Goal: Task Accomplishment & Management: Complete application form

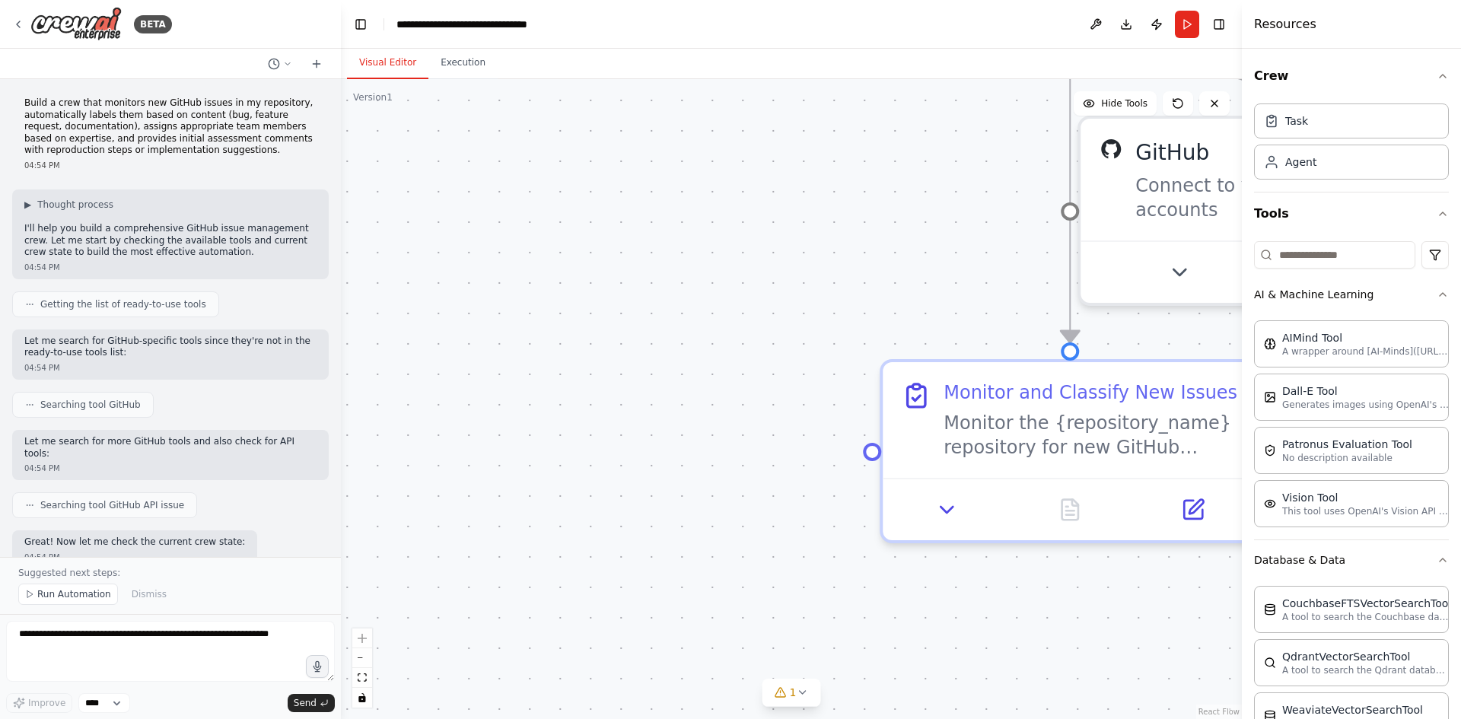
scroll to position [1734, 0]
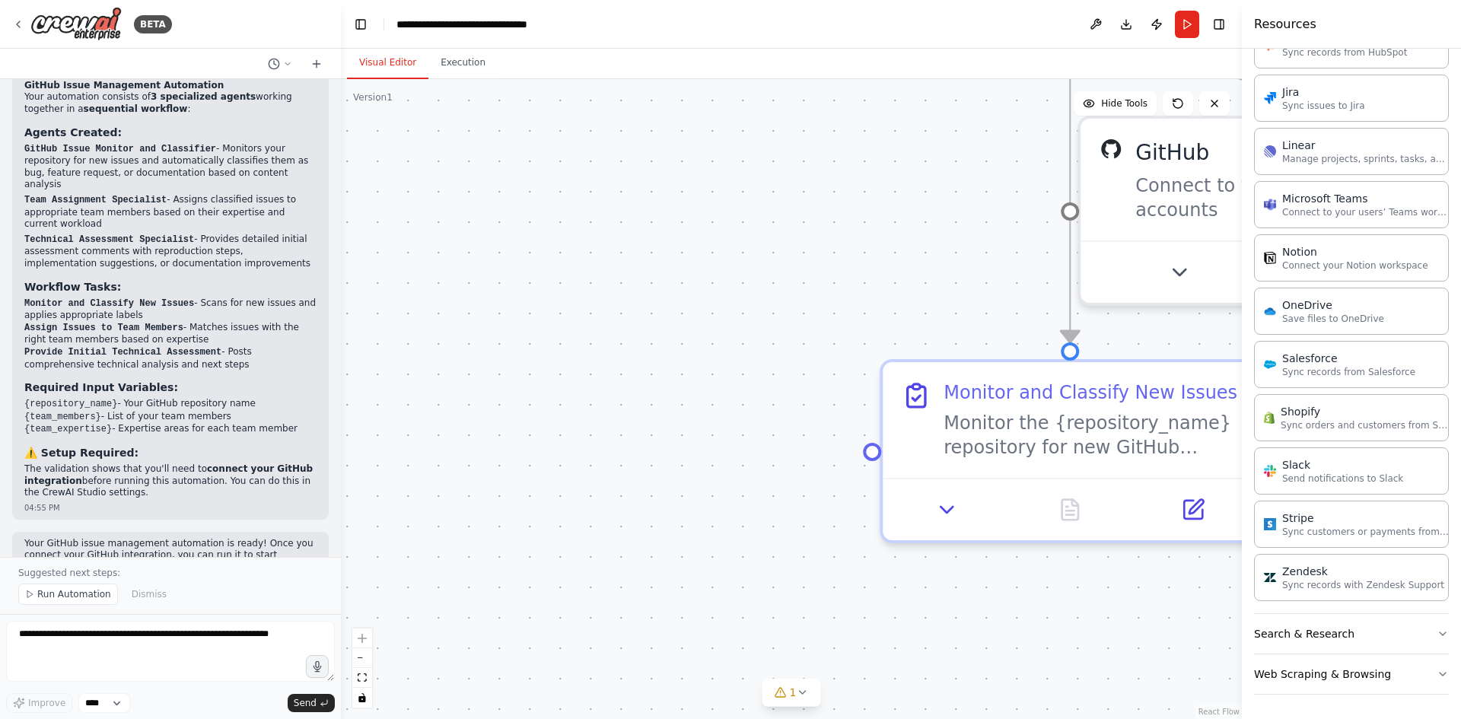
click at [1149, 631] on div ".deletable-edge-delete-btn { width: 20px; height: 20px; border: 0px solid #ffff…" at bounding box center [791, 399] width 901 height 640
click at [949, 506] on icon at bounding box center [947, 504] width 12 height 6
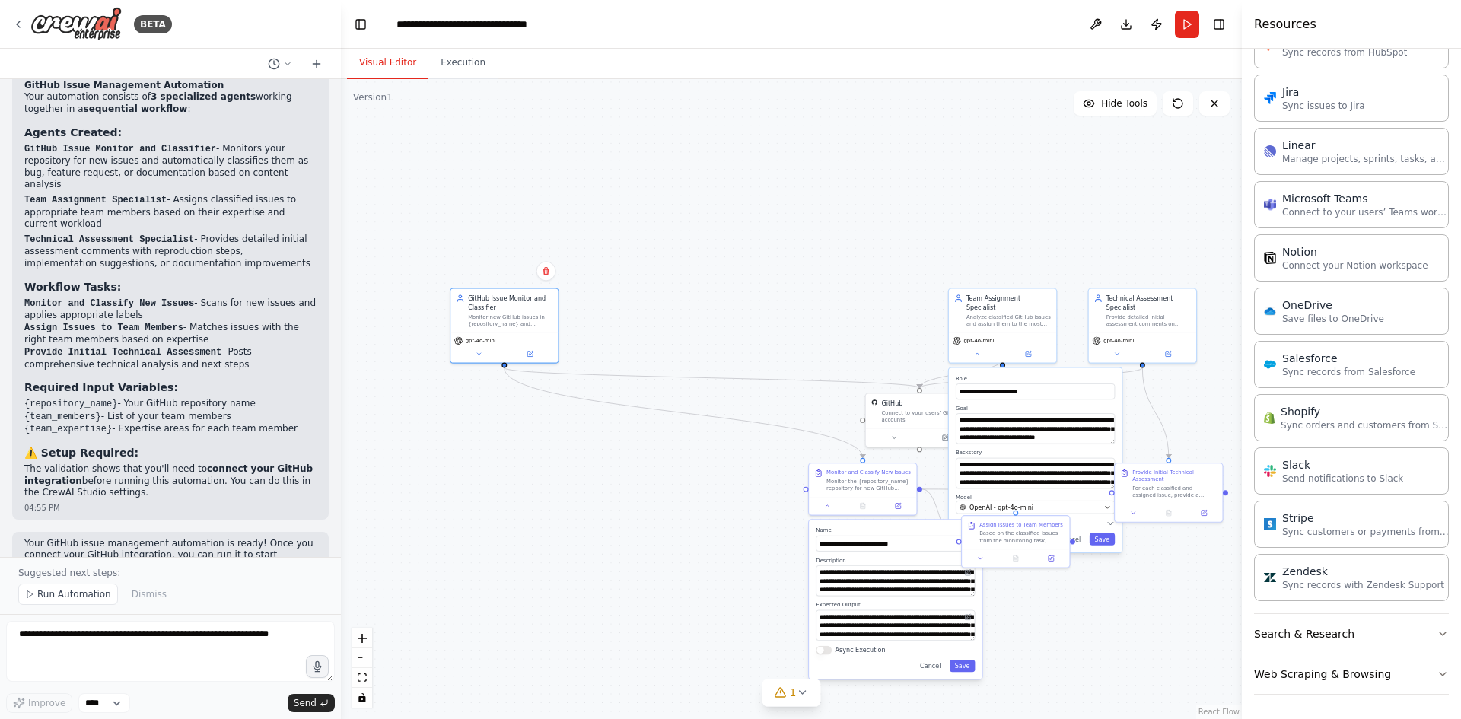
drag, startPoint x: 873, startPoint y: 288, endPoint x: 663, endPoint y: 231, distance: 217.6
click at [557, 272] on div ".deletable-edge-delete-btn { width: 20px; height: 20px; border: 0px solid #ffff…" at bounding box center [791, 399] width 901 height 640
drag, startPoint x: 686, startPoint y: 221, endPoint x: 699, endPoint y: 221, distance: 13.0
click at [697, 221] on div ".deletable-edge-delete-btn { width: 20px; height: 20px; border: 0px solid #ffff…" at bounding box center [791, 399] width 901 height 640
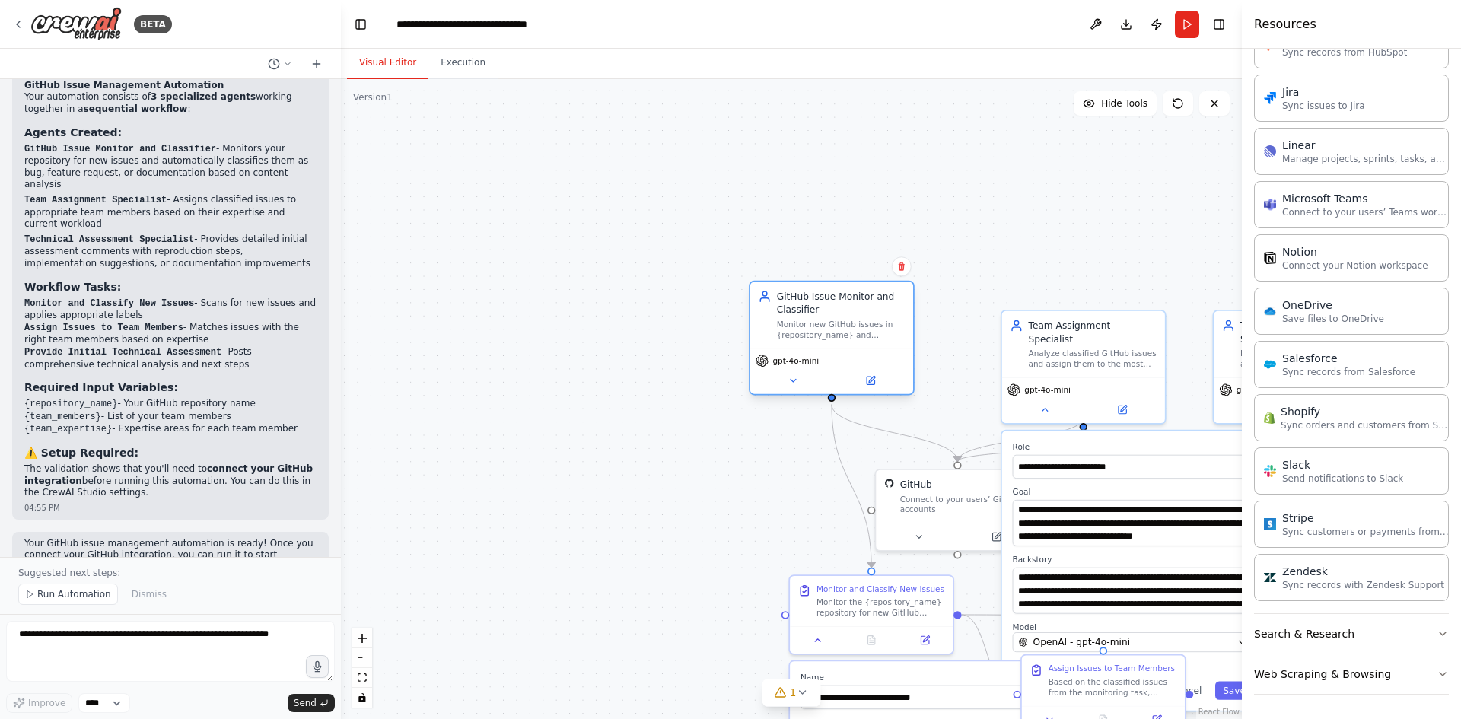
drag, startPoint x: 459, startPoint y: 329, endPoint x: 907, endPoint y: 331, distance: 448.1
click at [905, 331] on div "Monitor new GitHub issues in {repository_name} and automatically classify them …" at bounding box center [841, 329] width 129 height 21
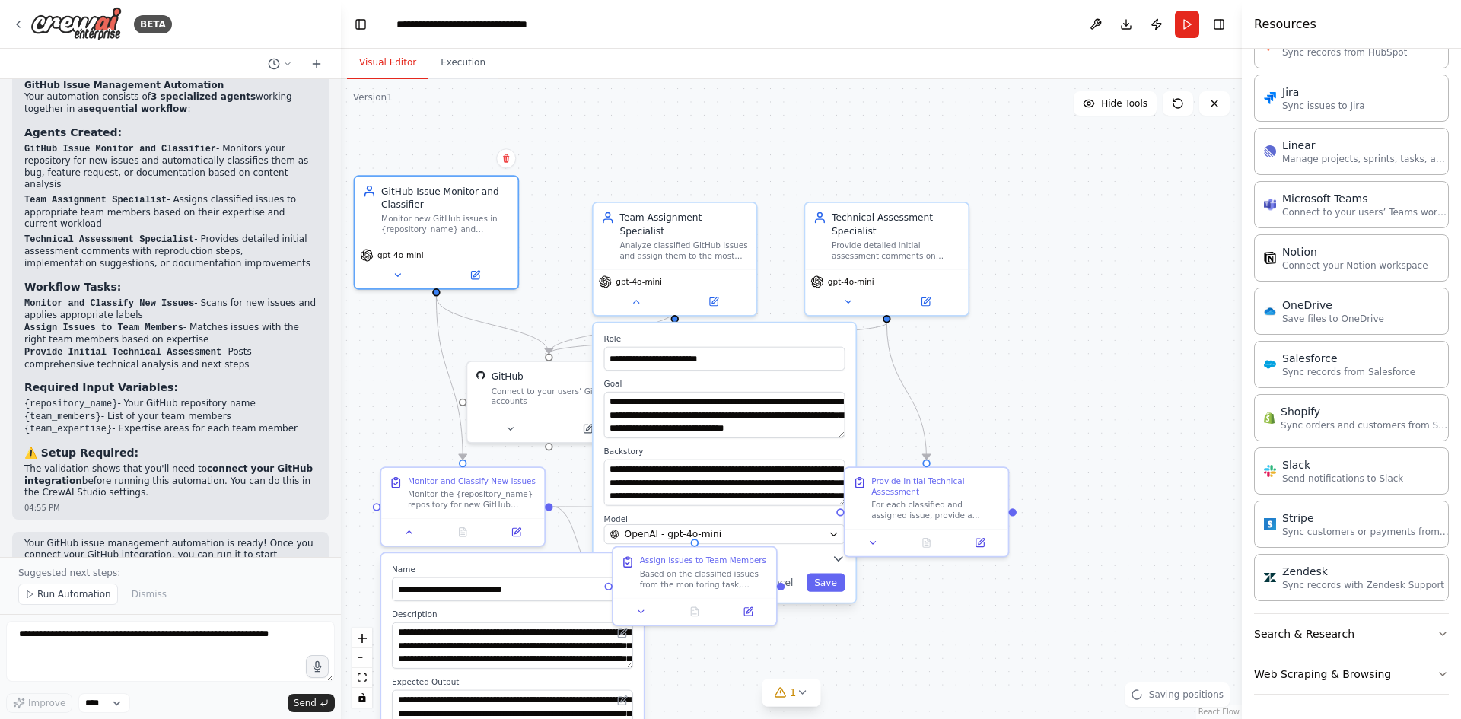
drag, startPoint x: 1083, startPoint y: 224, endPoint x: 658, endPoint y: 100, distance: 442.9
click at [658, 100] on div ".deletable-edge-delete-btn { width: 20px; height: 20px; border: 0px solid #ffff…" at bounding box center [791, 399] width 901 height 640
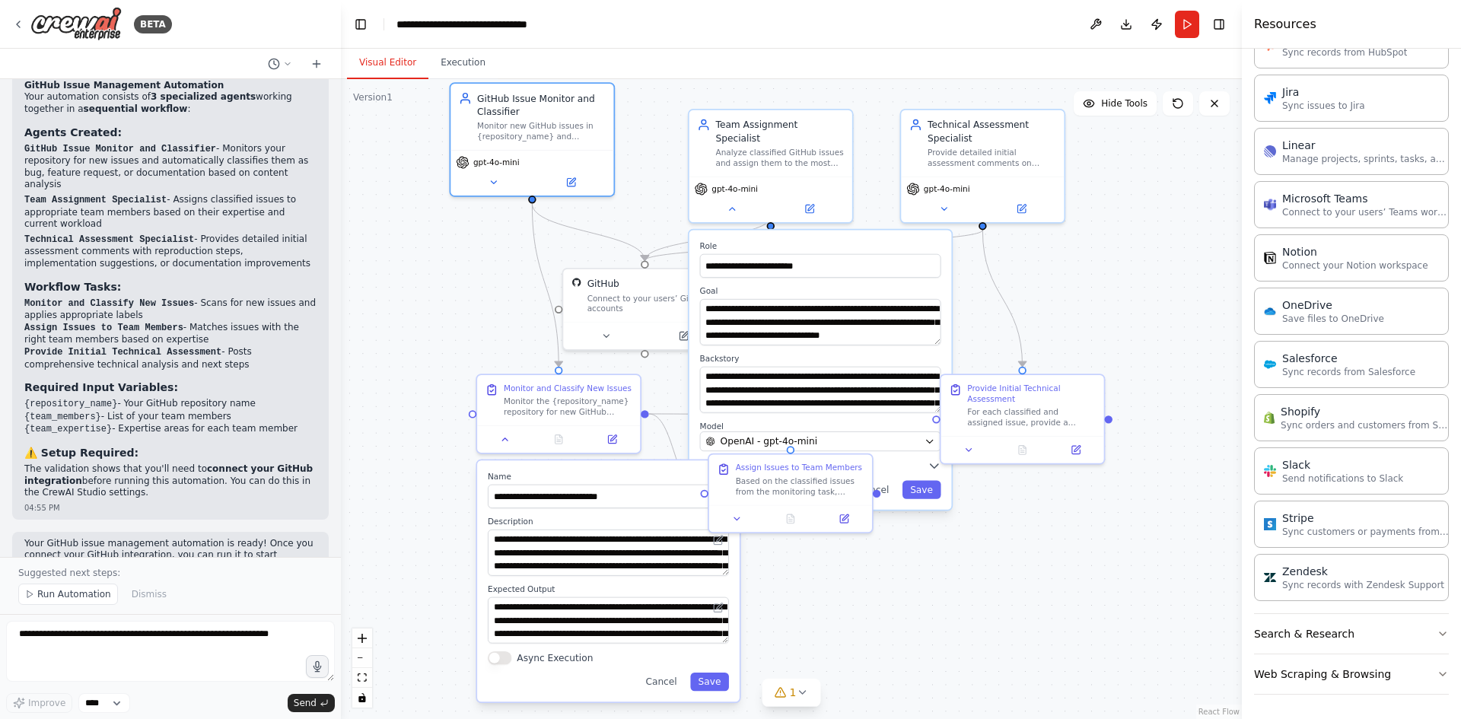
drag, startPoint x: 1057, startPoint y: 385, endPoint x: 1170, endPoint y: 308, distance: 136.3
click at [1170, 308] on div ".deletable-edge-delete-btn { width: 20px; height: 20px; border: 0px solid #ffff…" at bounding box center [791, 399] width 901 height 640
click at [1152, 307] on div ".deletable-edge-delete-btn { width: 20px; height: 20px; border: 0px solid #ffff…" at bounding box center [791, 399] width 901 height 640
click at [21, 26] on icon at bounding box center [18, 24] width 12 height 12
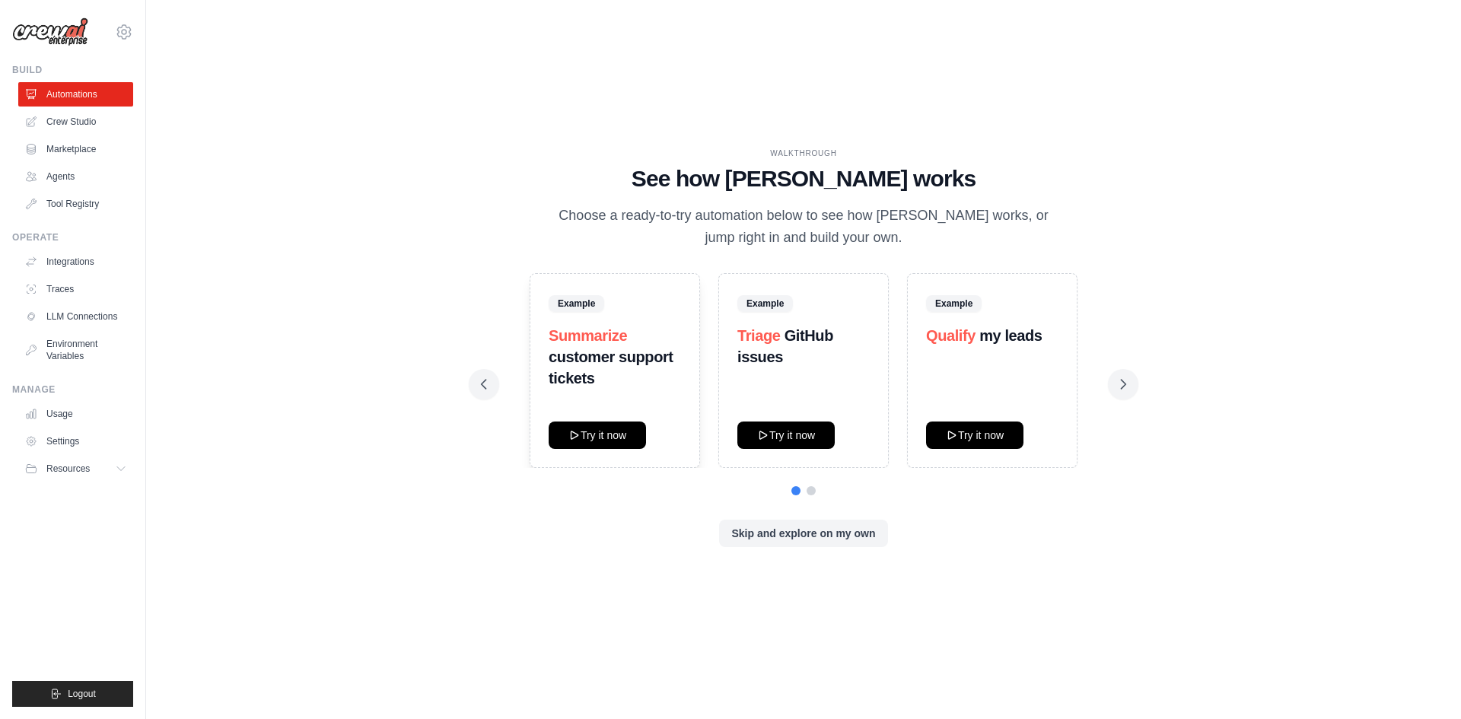
click at [48, 35] on img at bounding box center [50, 31] width 76 height 29
click at [70, 176] on link "Agents" at bounding box center [77, 176] width 115 height 24
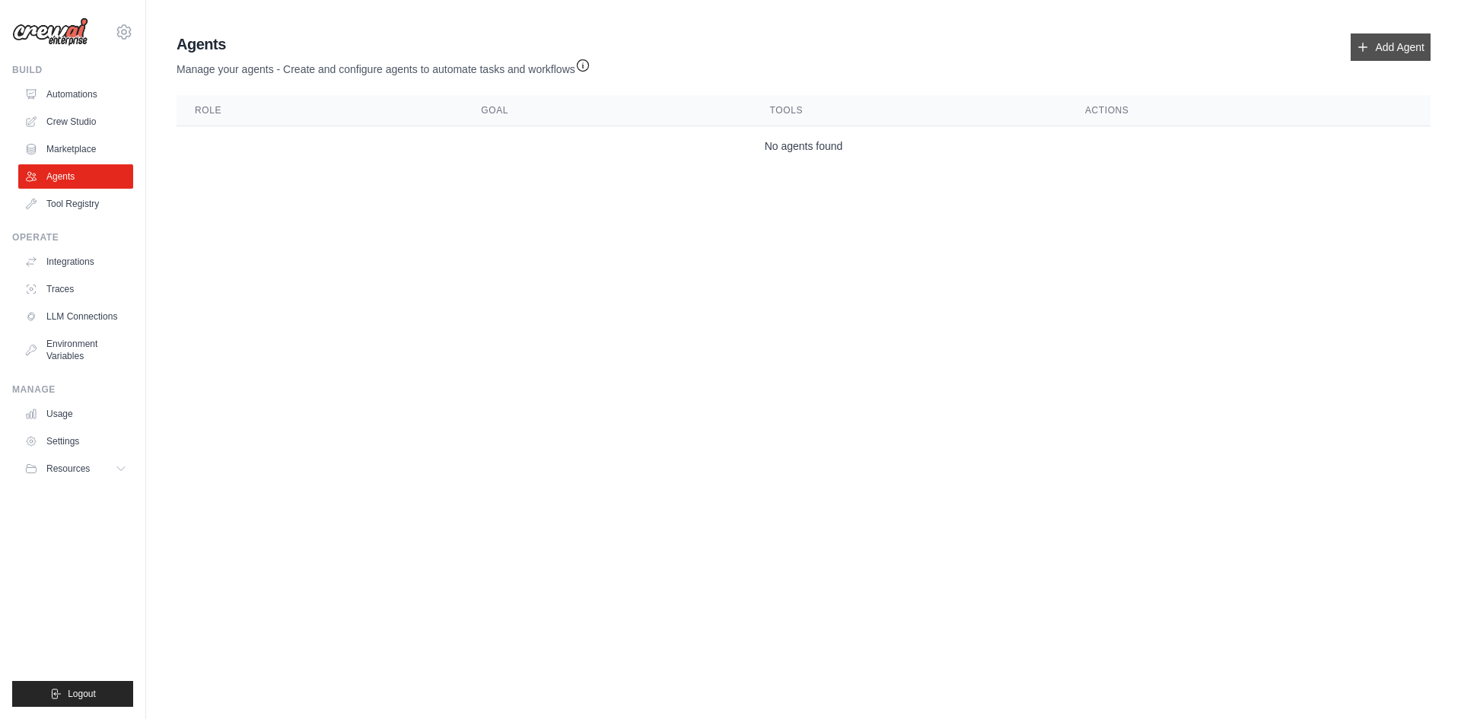
click at [1400, 48] on link "Add Agent" at bounding box center [1390, 46] width 80 height 27
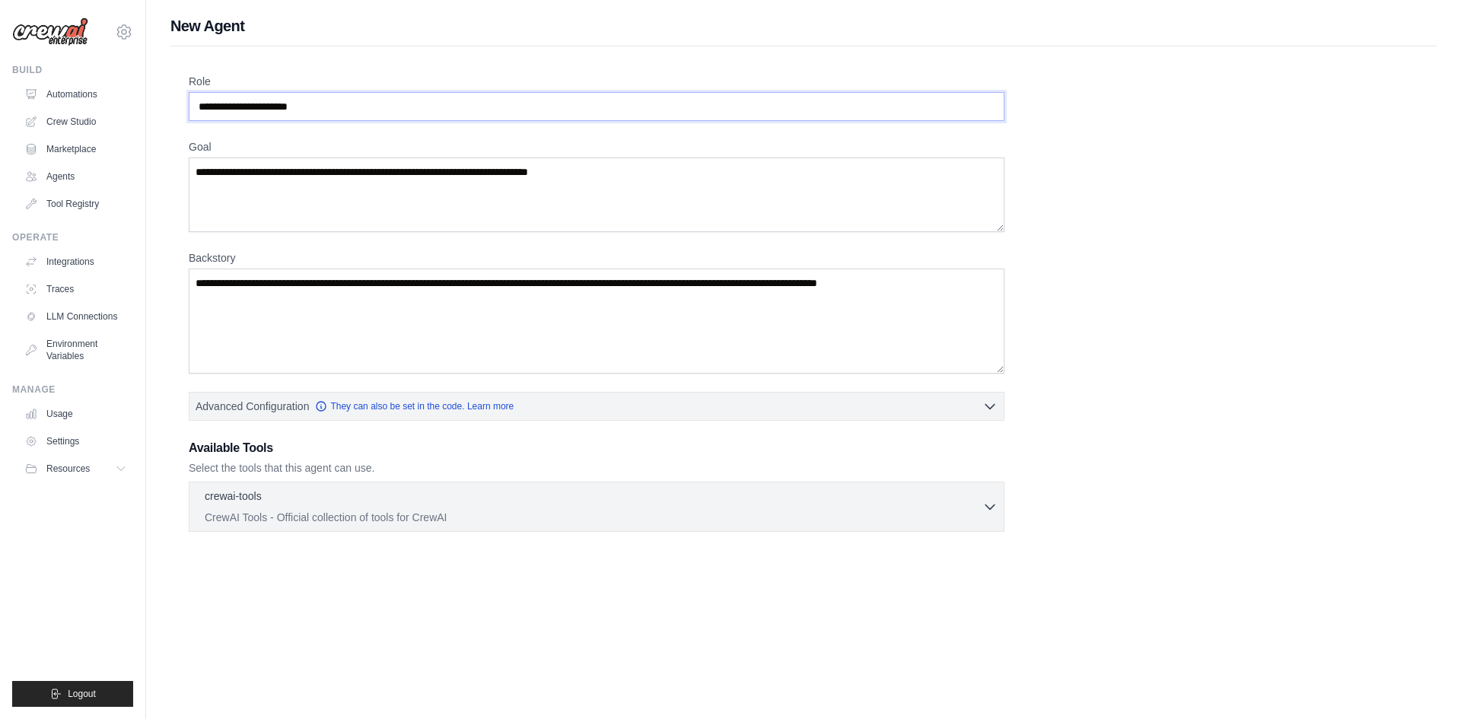
click at [351, 108] on input "Role" at bounding box center [596, 106] width 815 height 29
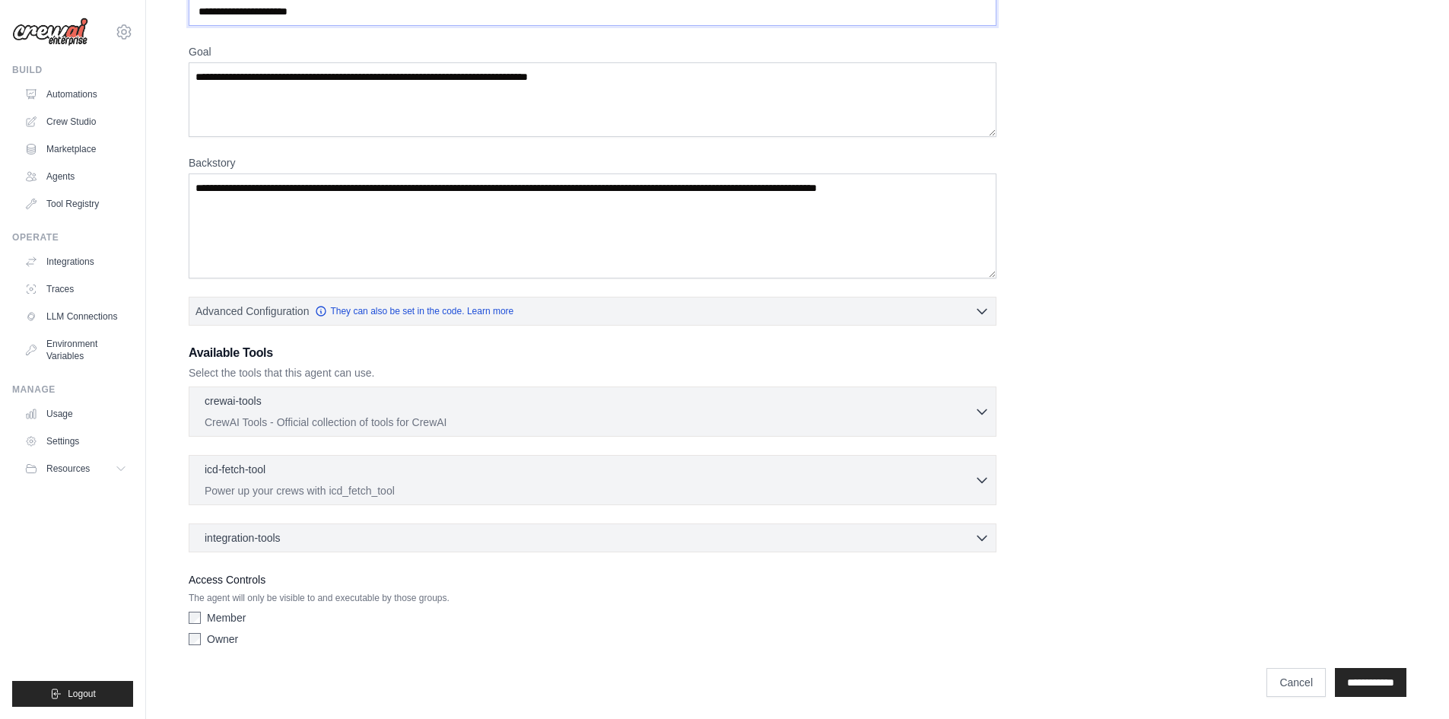
scroll to position [97, 0]
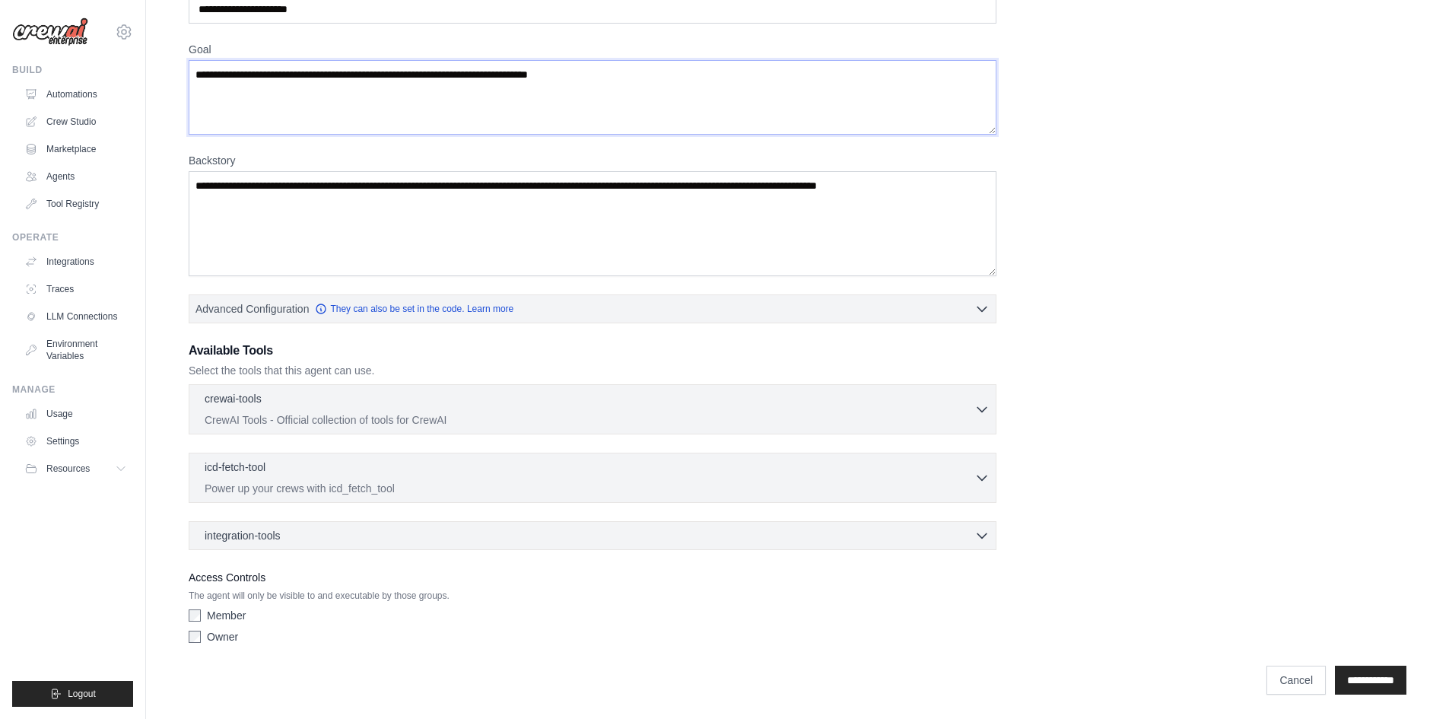
click at [536, 97] on textarea "Goal" at bounding box center [593, 97] width 808 height 75
click at [984, 408] on icon "button" at bounding box center [981, 408] width 15 height 15
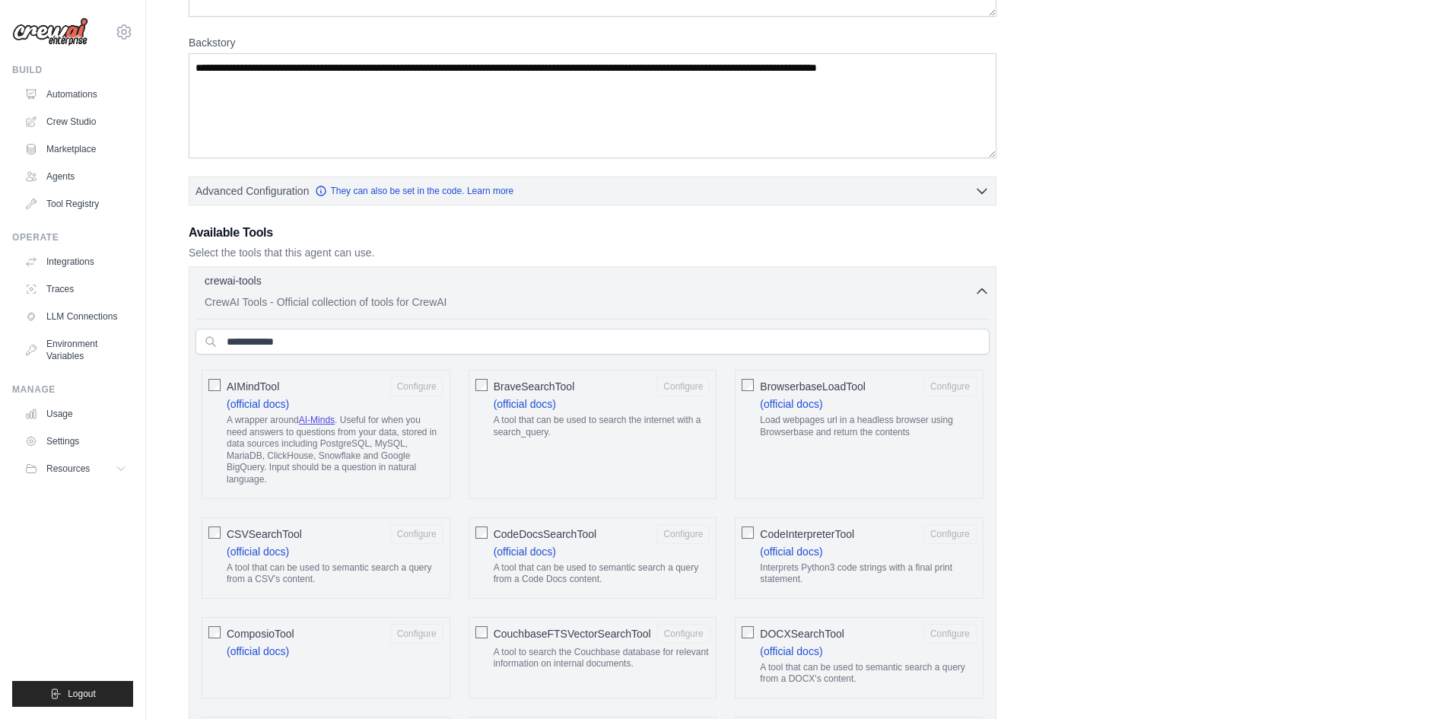
scroll to position [173, 0]
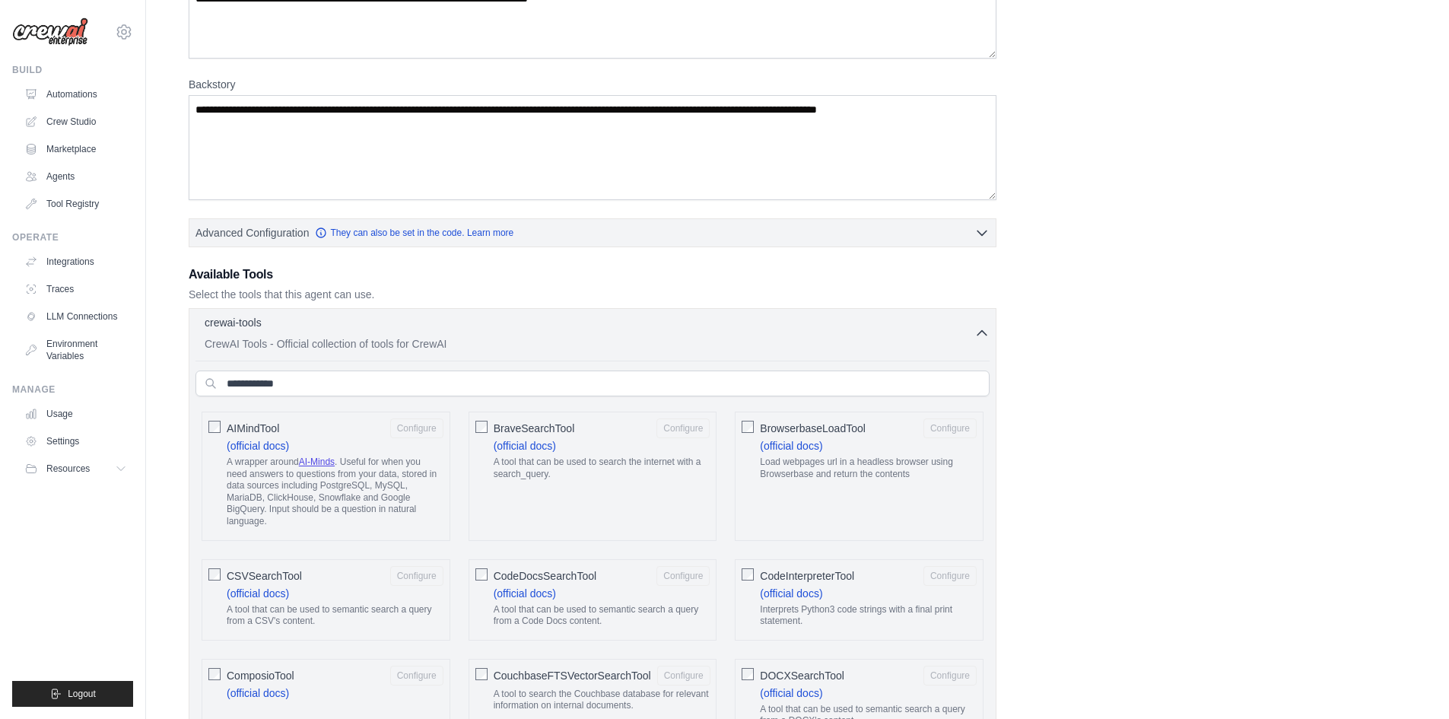
click at [981, 337] on icon "button" at bounding box center [981, 332] width 15 height 15
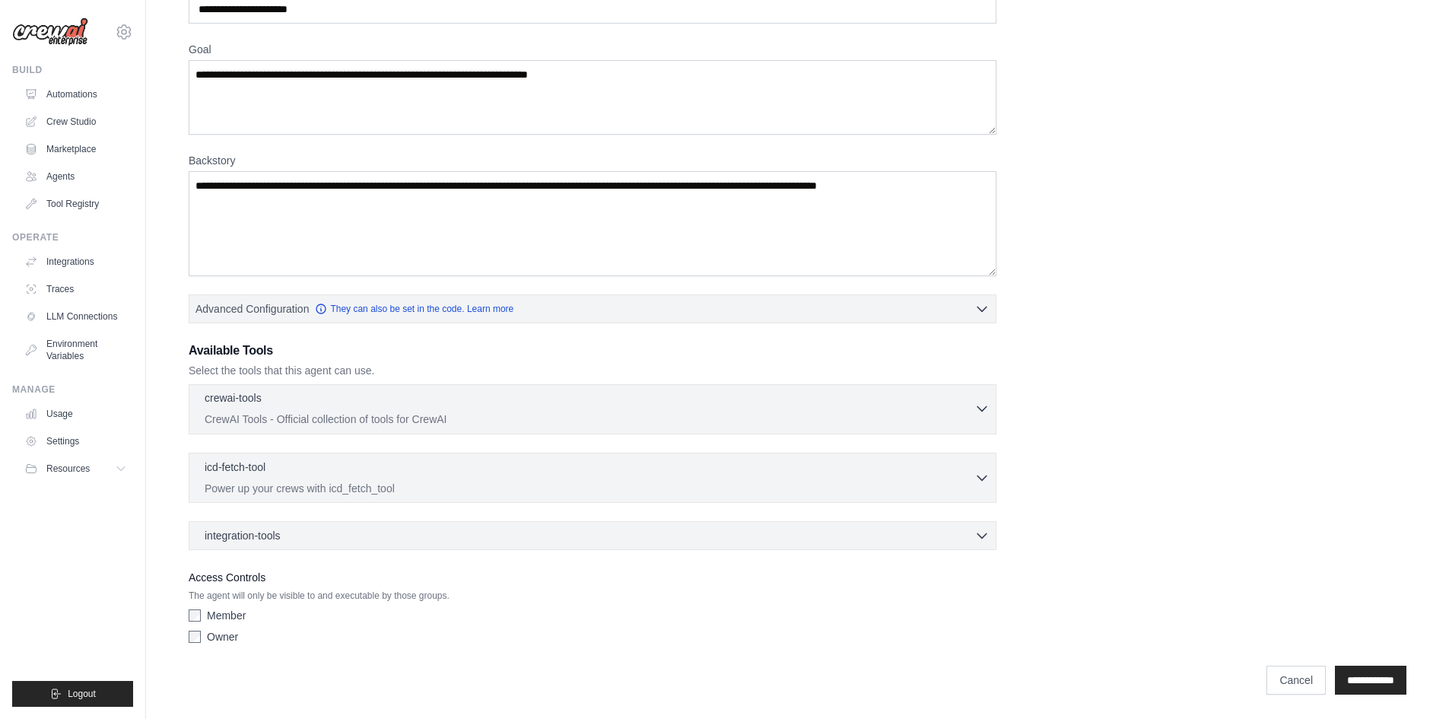
scroll to position [97, 0]
click at [986, 539] on icon "button" at bounding box center [981, 534] width 15 height 15
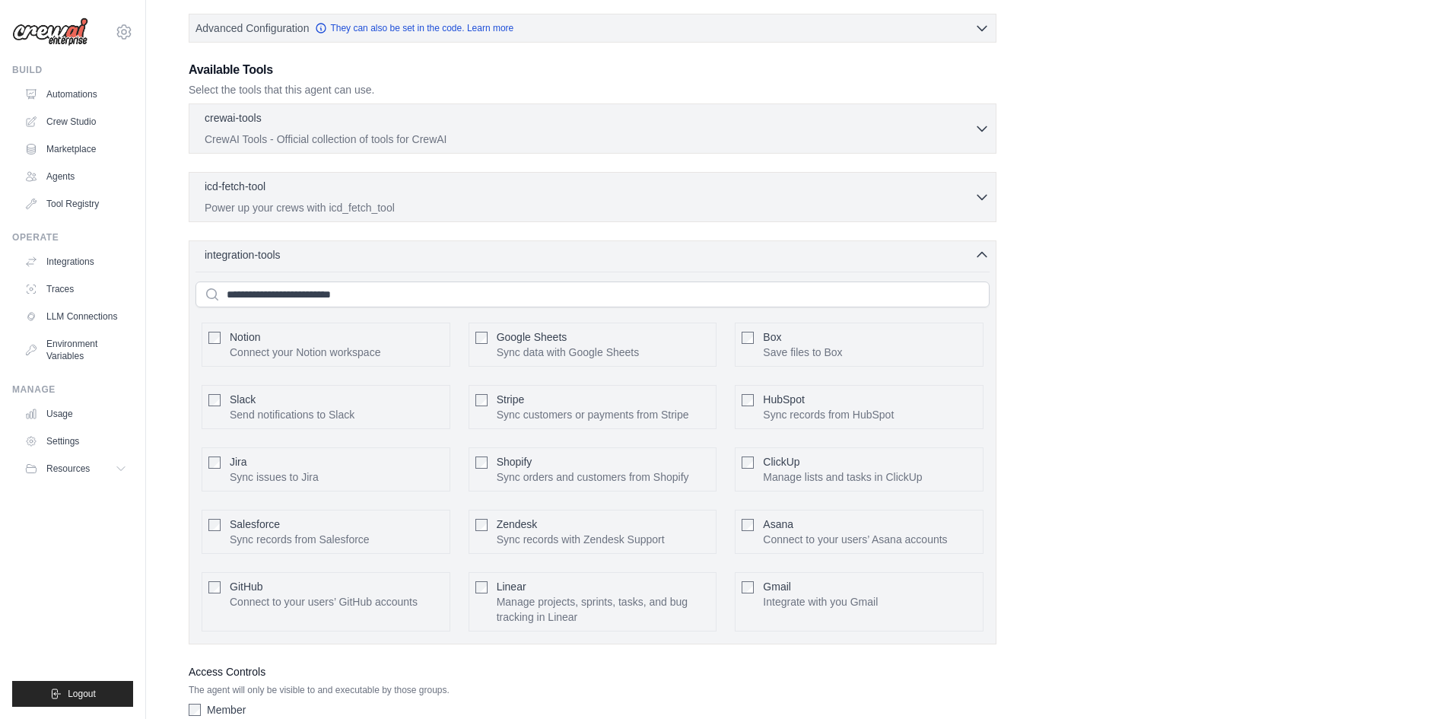
scroll to position [402, 0]
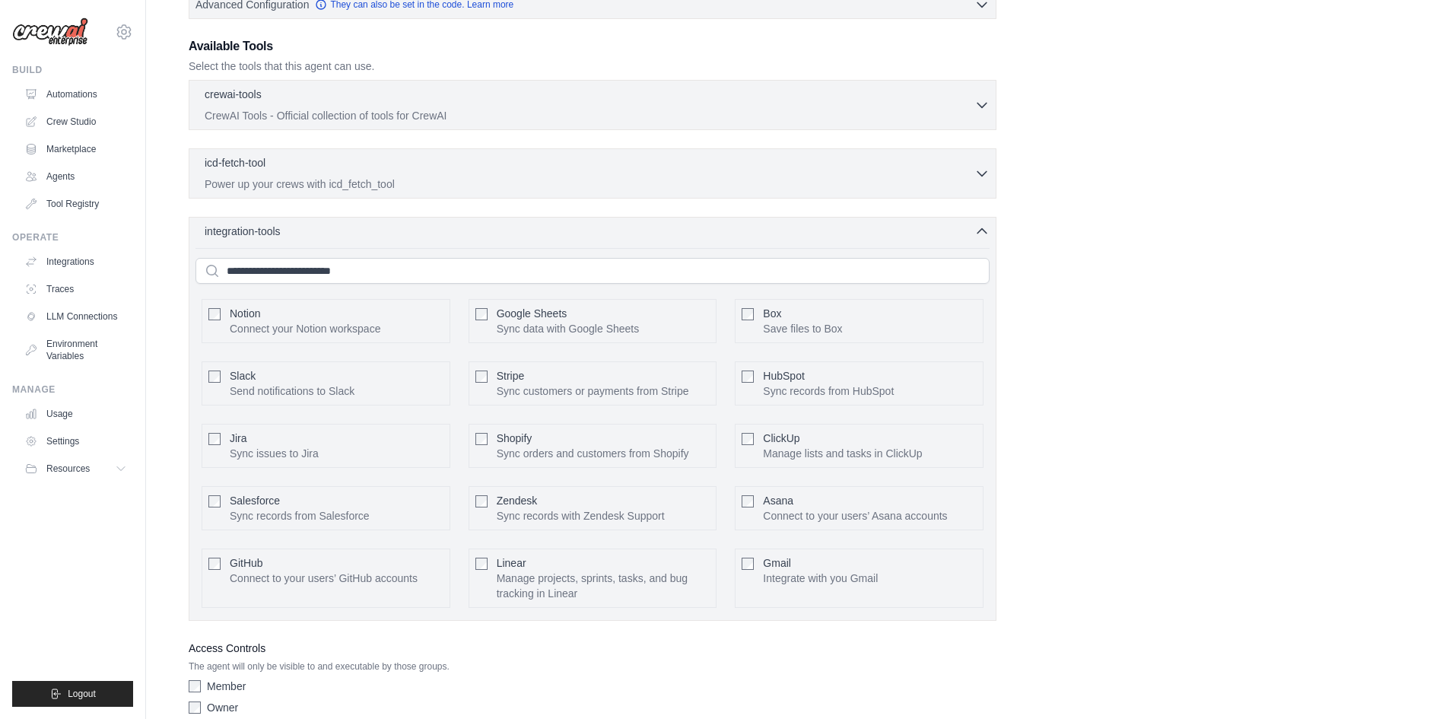
click at [1092, 371] on div "Role Goal [GEOGRAPHIC_DATA] Advanced Configuration They can also be set in the …" at bounding box center [798, 196] width 1218 height 1049
click at [978, 229] on icon "button" at bounding box center [981, 230] width 15 height 15
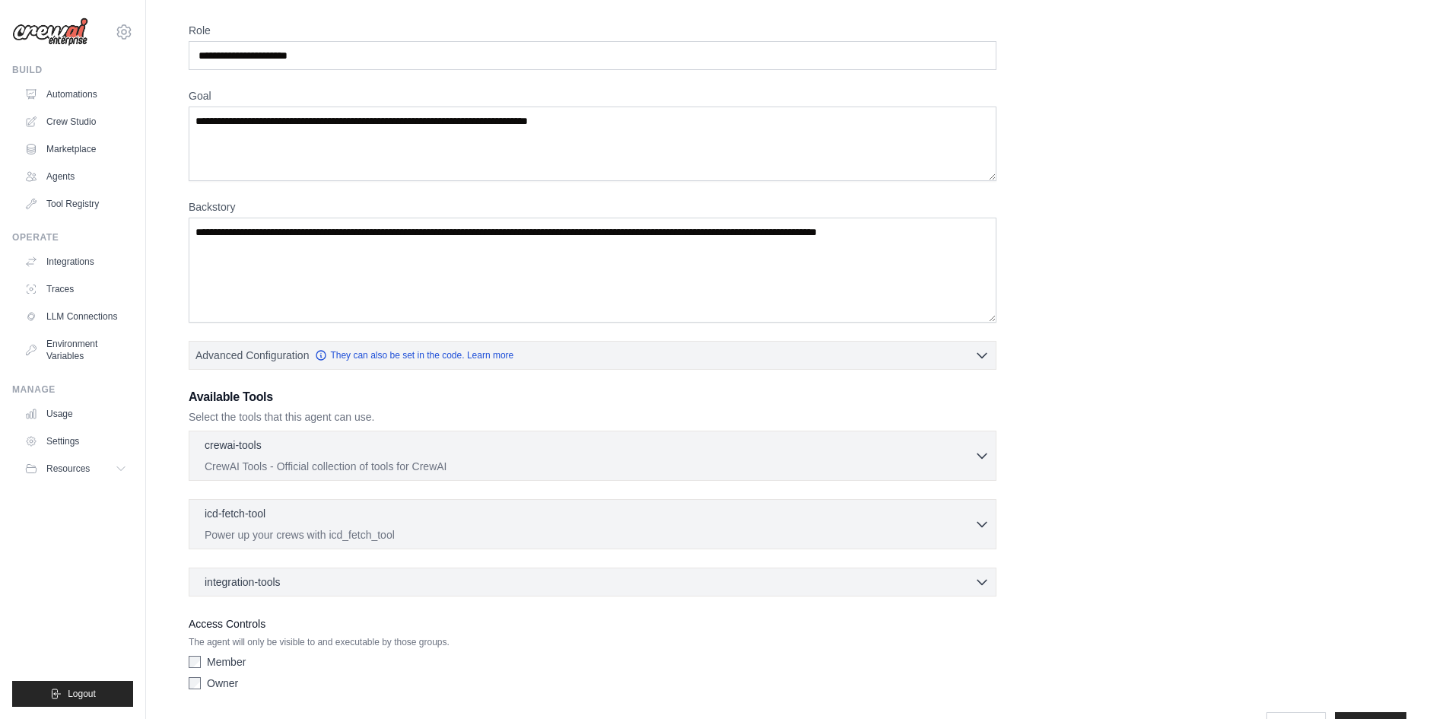
scroll to position [97, 0]
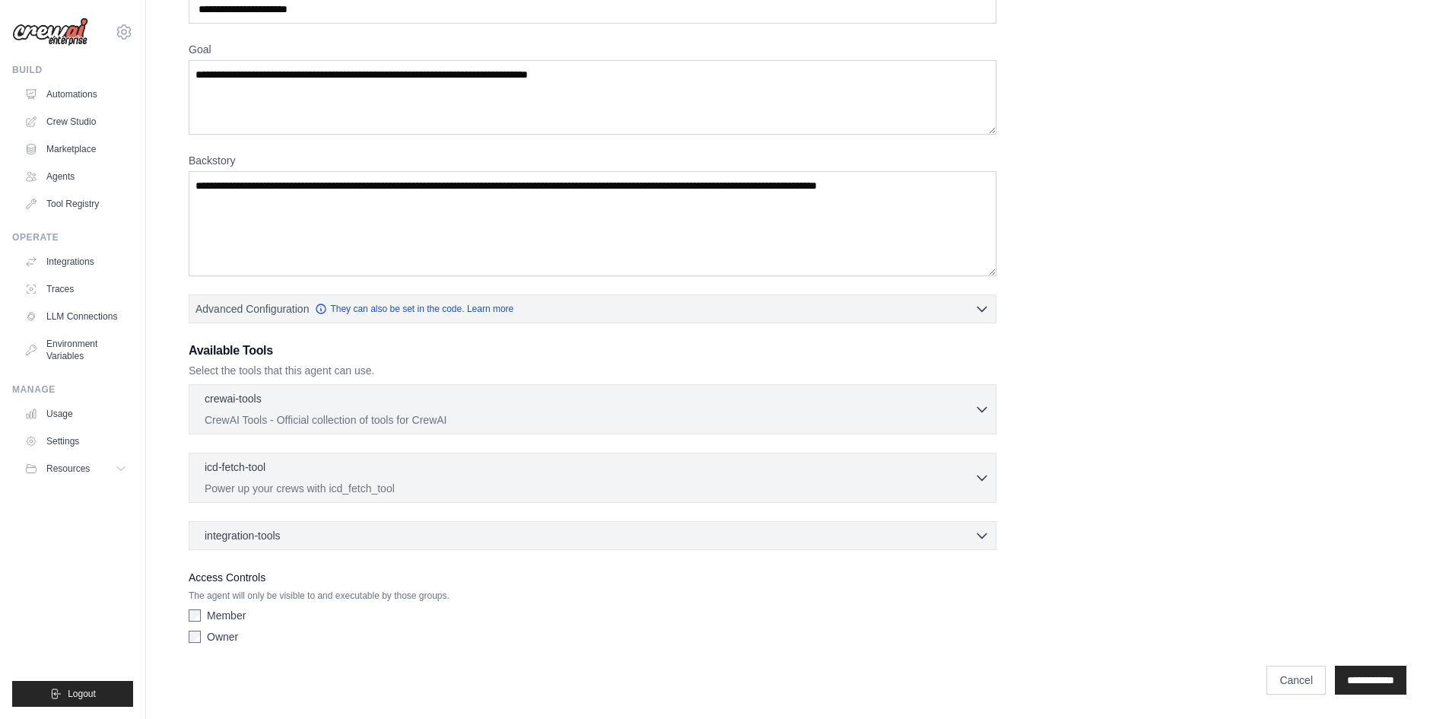
click at [409, 637] on div "Owner" at bounding box center [593, 636] width 808 height 15
drag, startPoint x: 390, startPoint y: 308, endPoint x: 380, endPoint y: 310, distance: 10.9
click at [380, 310] on link "They can also be set in the code. Learn more" at bounding box center [414, 308] width 199 height 12
